Goal: Transaction & Acquisition: Obtain resource

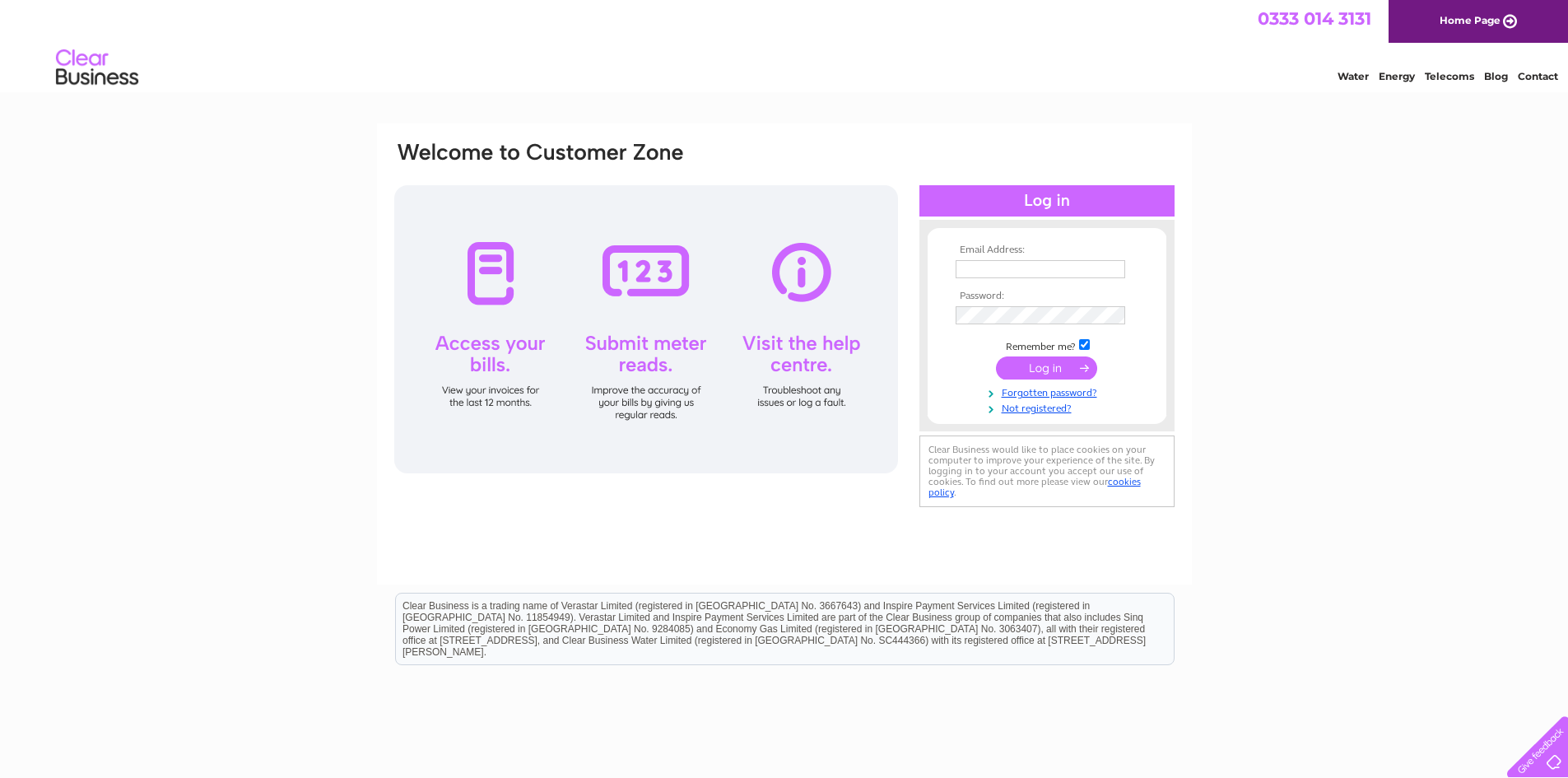
type input "[EMAIL_ADDRESS][DOMAIN_NAME]"
click at [1039, 373] on input "submit" at bounding box center [1045, 368] width 101 height 23
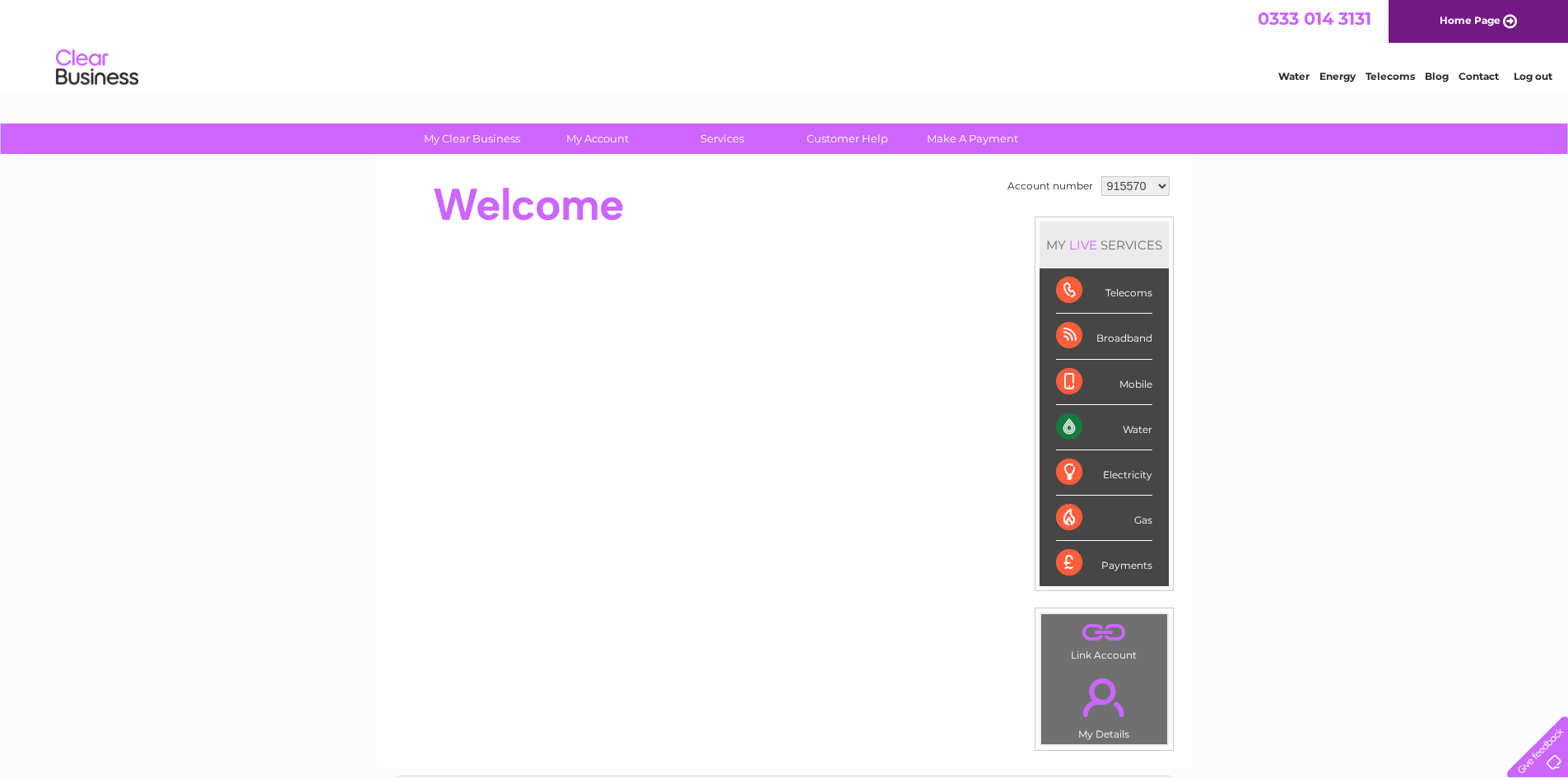
click at [1131, 192] on select "915570 1116749" at bounding box center [1135, 186] width 69 height 19
click at [1101, 176] on select "915570 1116749" at bounding box center [1135, 186] width 69 height 19
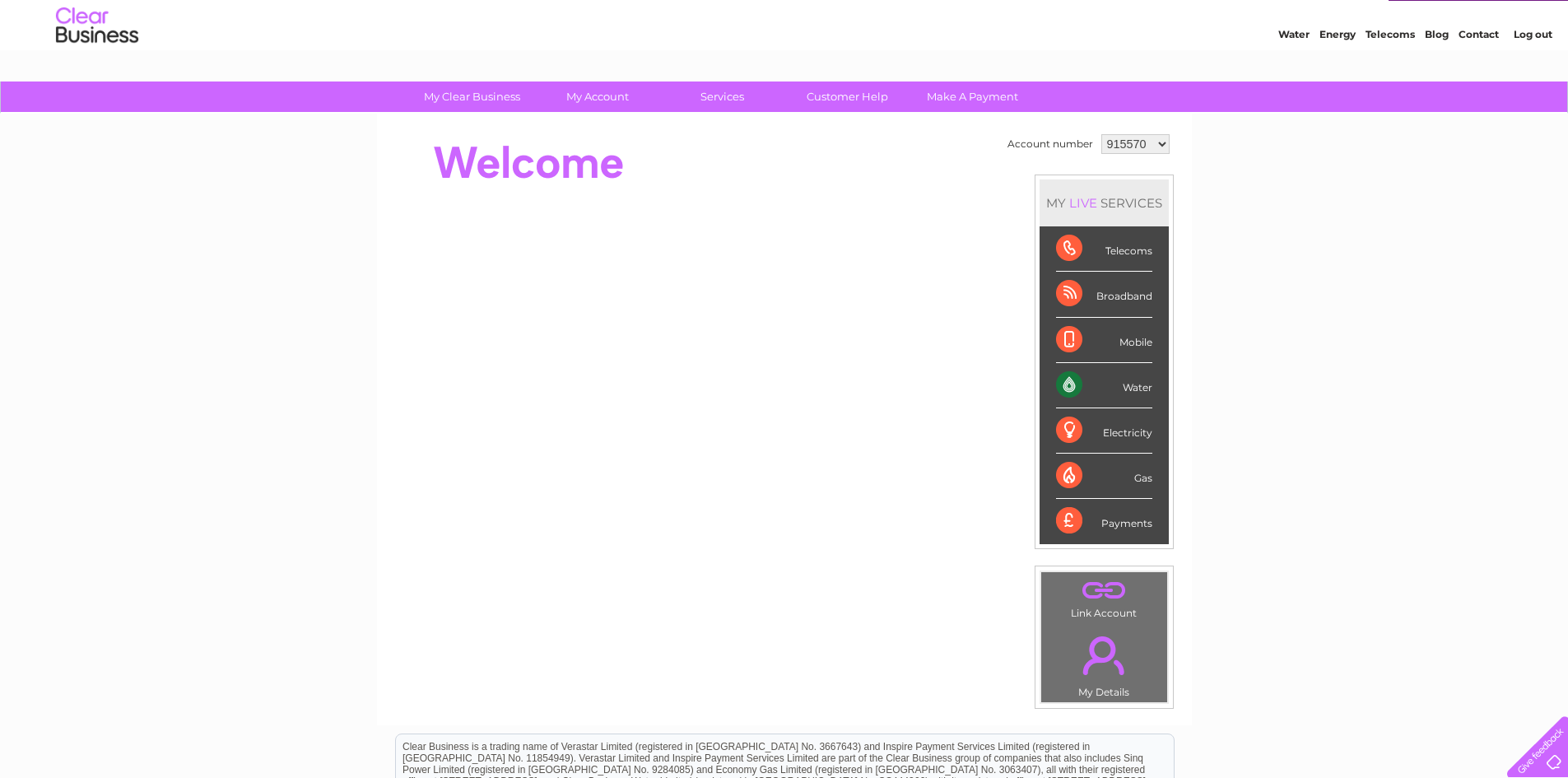
scroll to position [36, 0]
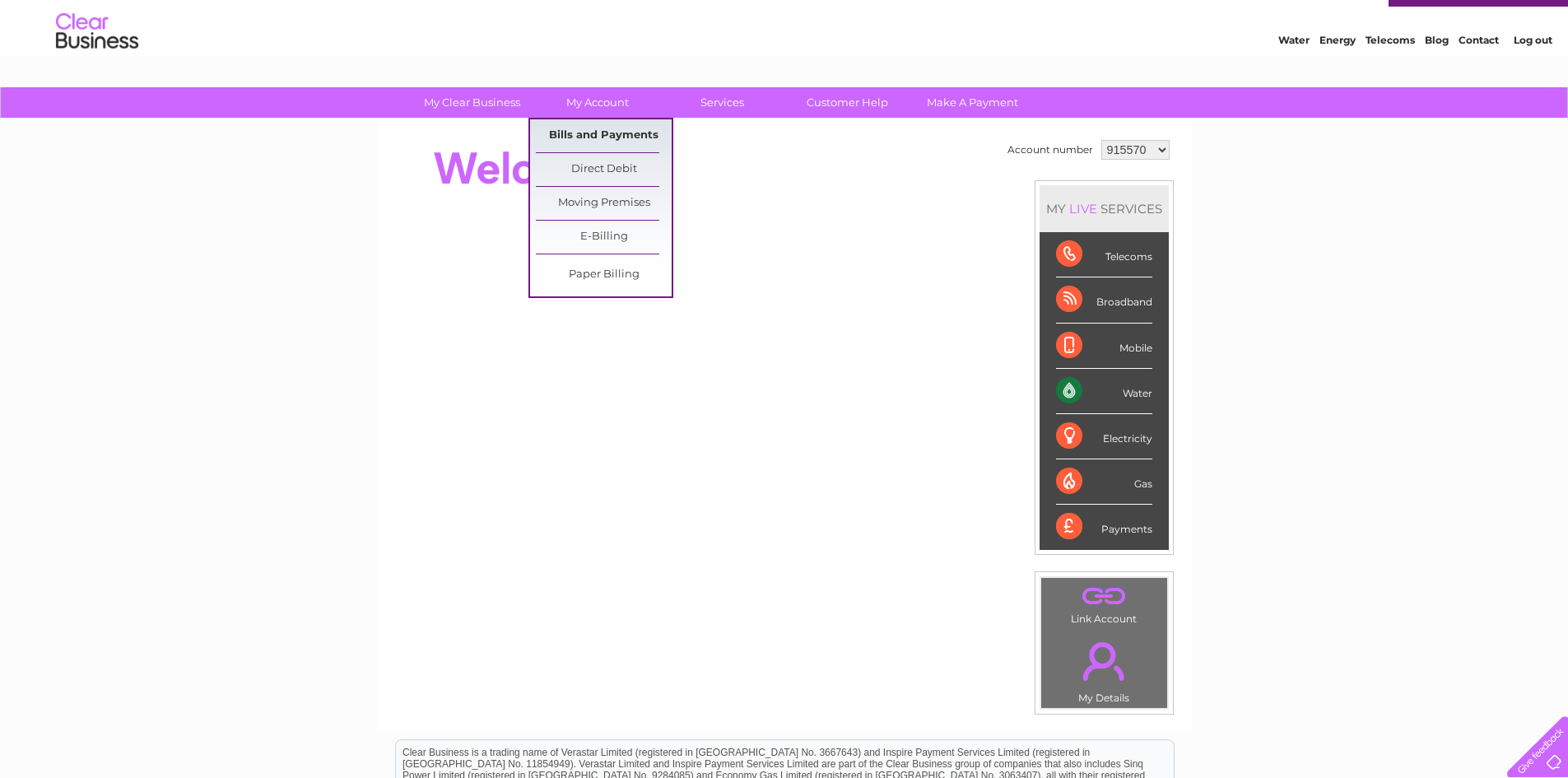
click at [587, 134] on link "Bills and Payments" at bounding box center [603, 136] width 136 height 33
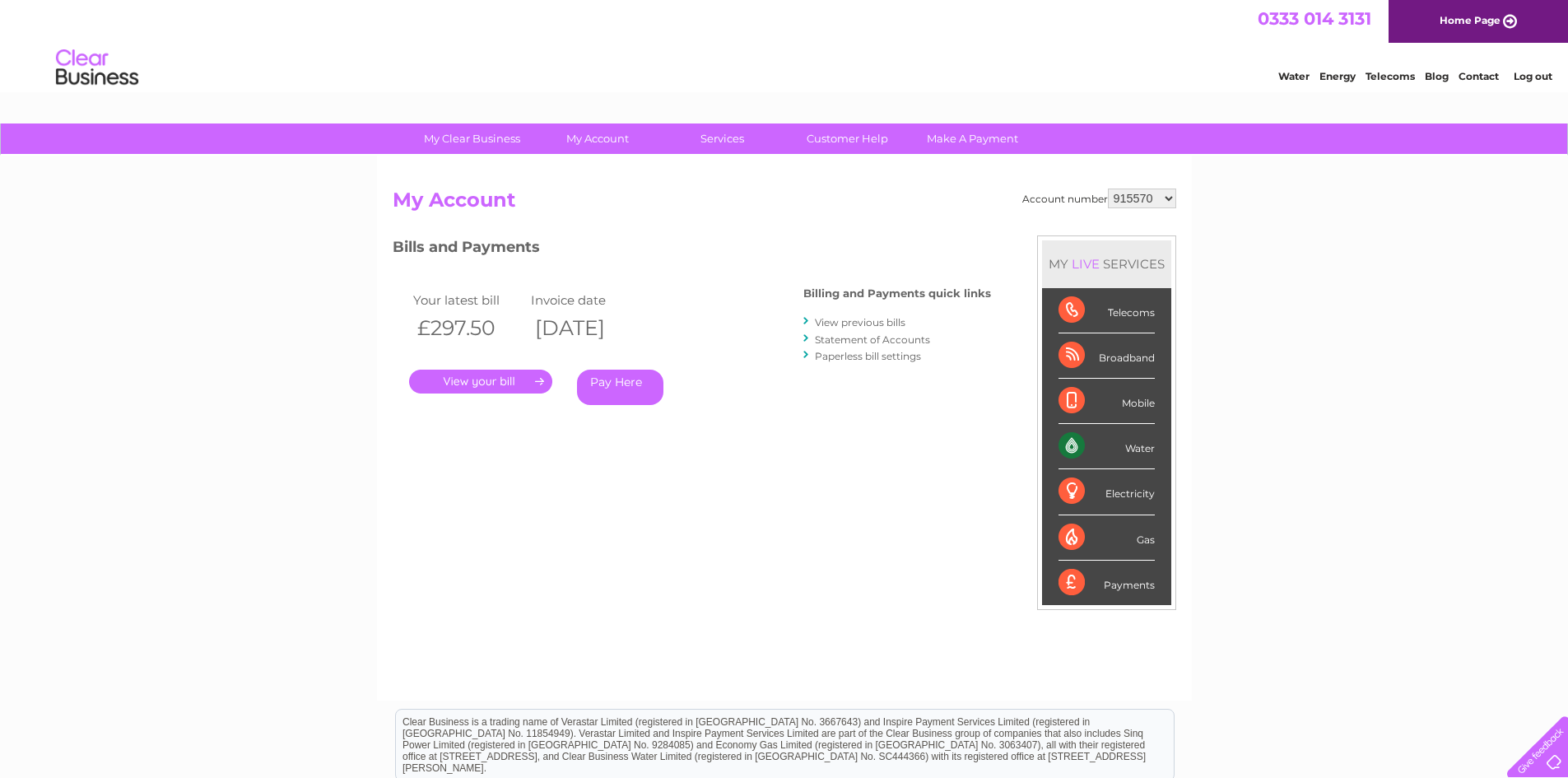
click at [472, 378] on link "." at bounding box center [480, 381] width 143 height 24
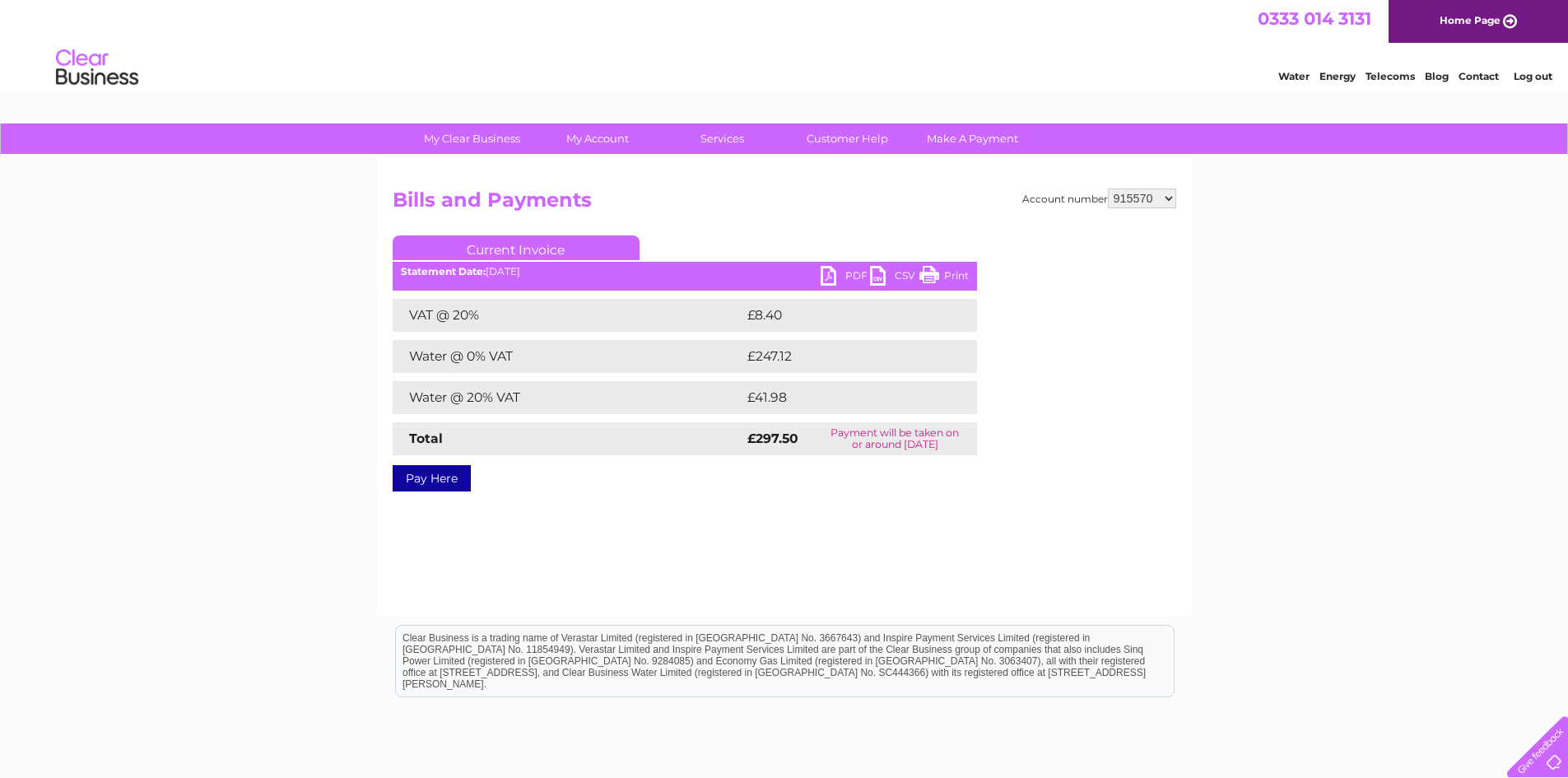
click at [851, 275] on link "PDF" at bounding box center [845, 278] width 49 height 24
click at [1143, 202] on select "915570 1116749" at bounding box center [1142, 197] width 69 height 19
select select "1116749"
click at [1110, 188] on select "915570 1116749" at bounding box center [1142, 197] width 69 height 19
click at [851, 281] on link "PDF" at bounding box center [845, 278] width 49 height 24
